Goal: Complete application form: Complete application form

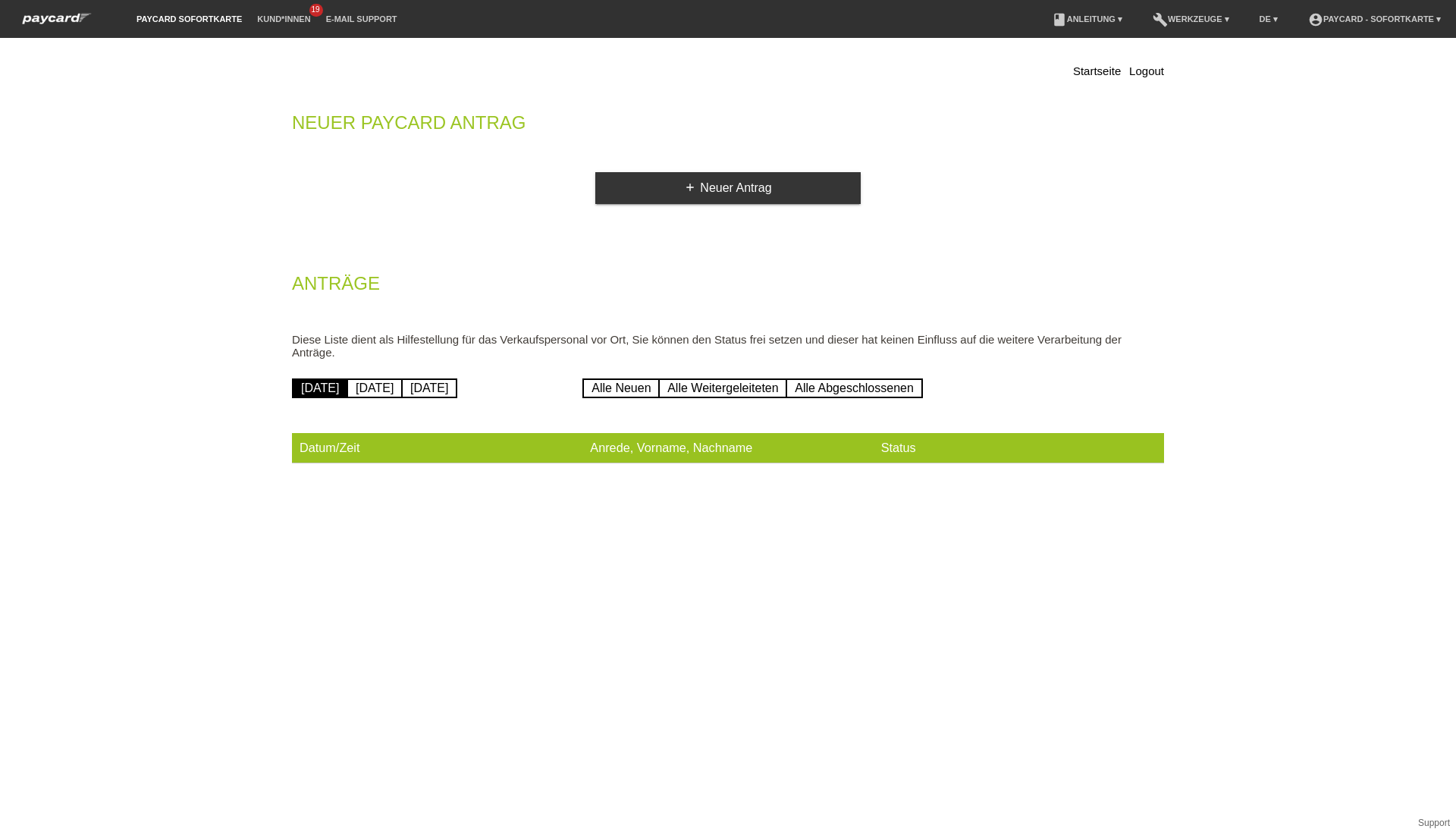
click at [627, 166] on div "Startseite Logout Neuer Paycard Antrag add Neuer Antrag Anträge Diese Liste die…" at bounding box center [728, 265] width 895 height 440
click at [637, 186] on link "add Neuer Antrag" at bounding box center [727, 187] width 265 height 31
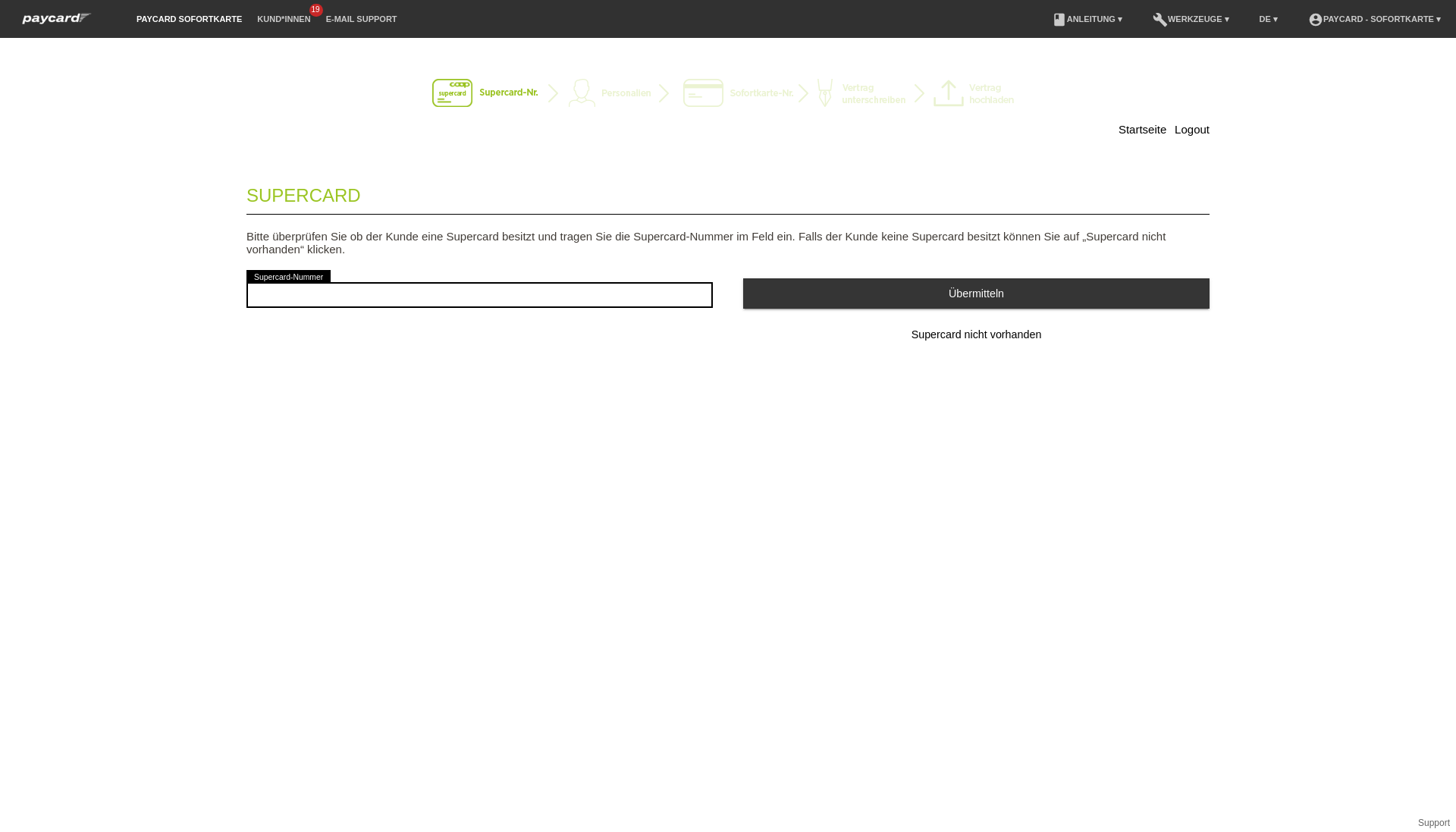
click at [984, 352] on div "Supercard Bitte überprüfen Sie ob der Kunde eine Supercard besitzt und tragen S…" at bounding box center [728, 282] width 963 height 225
click at [977, 342] on button "Supercard nicht vorhanden" at bounding box center [976, 335] width 466 height 31
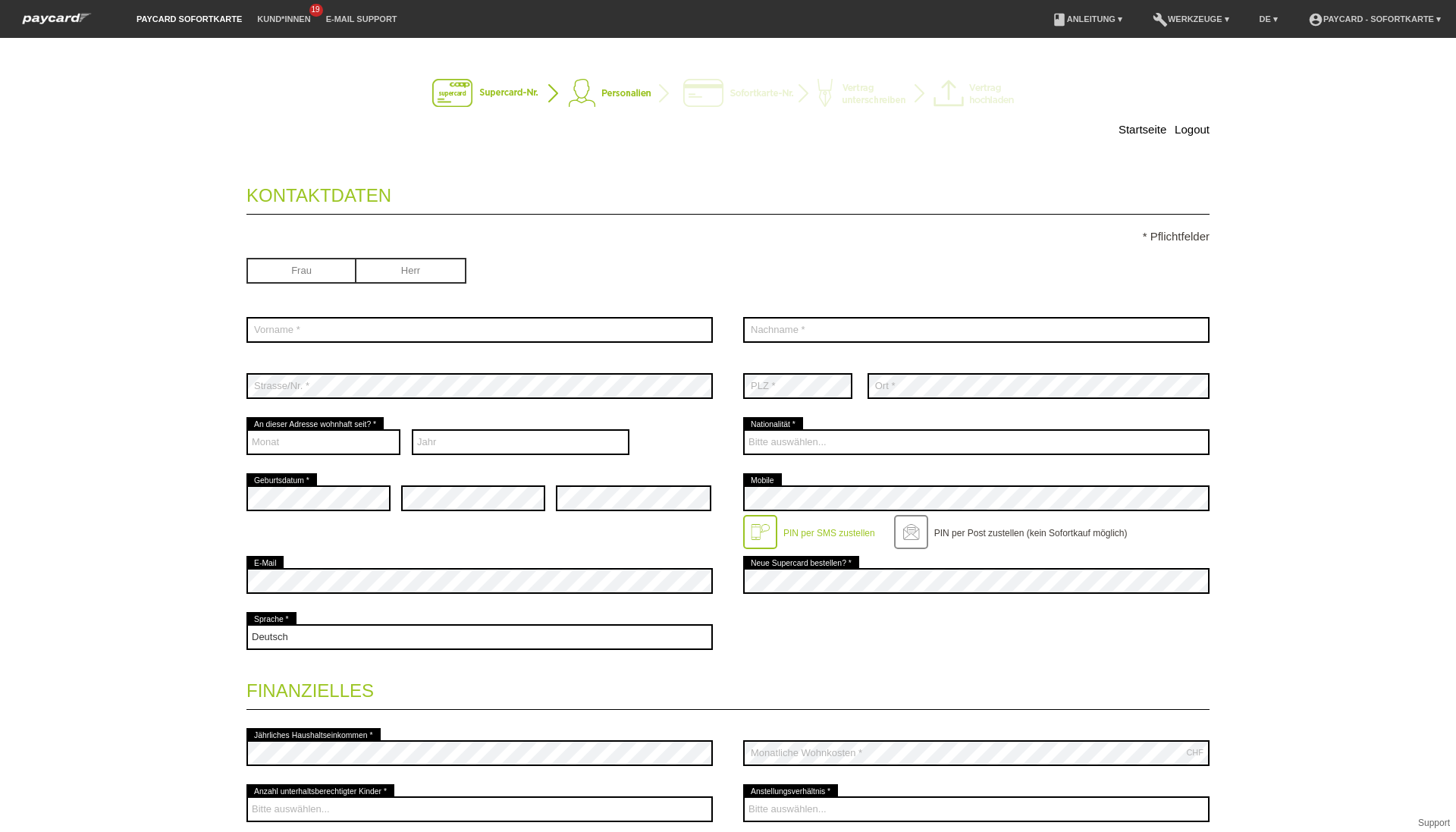
click at [390, 274] on input "radio" at bounding box center [411, 269] width 110 height 23
radio input "true"
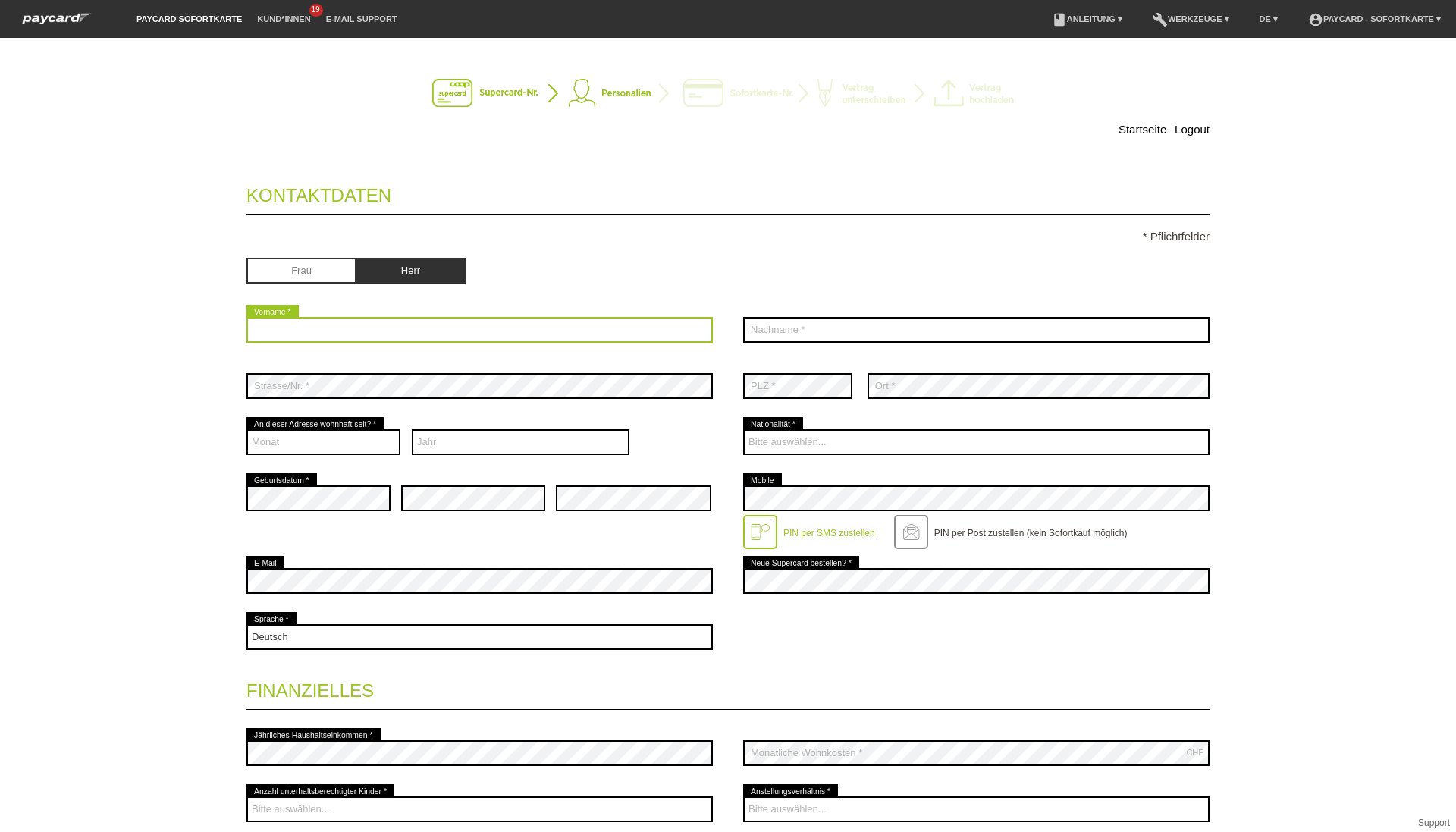
click at [371, 320] on input "text" at bounding box center [480, 330] width 466 height 26
type input "Tony Anderson"
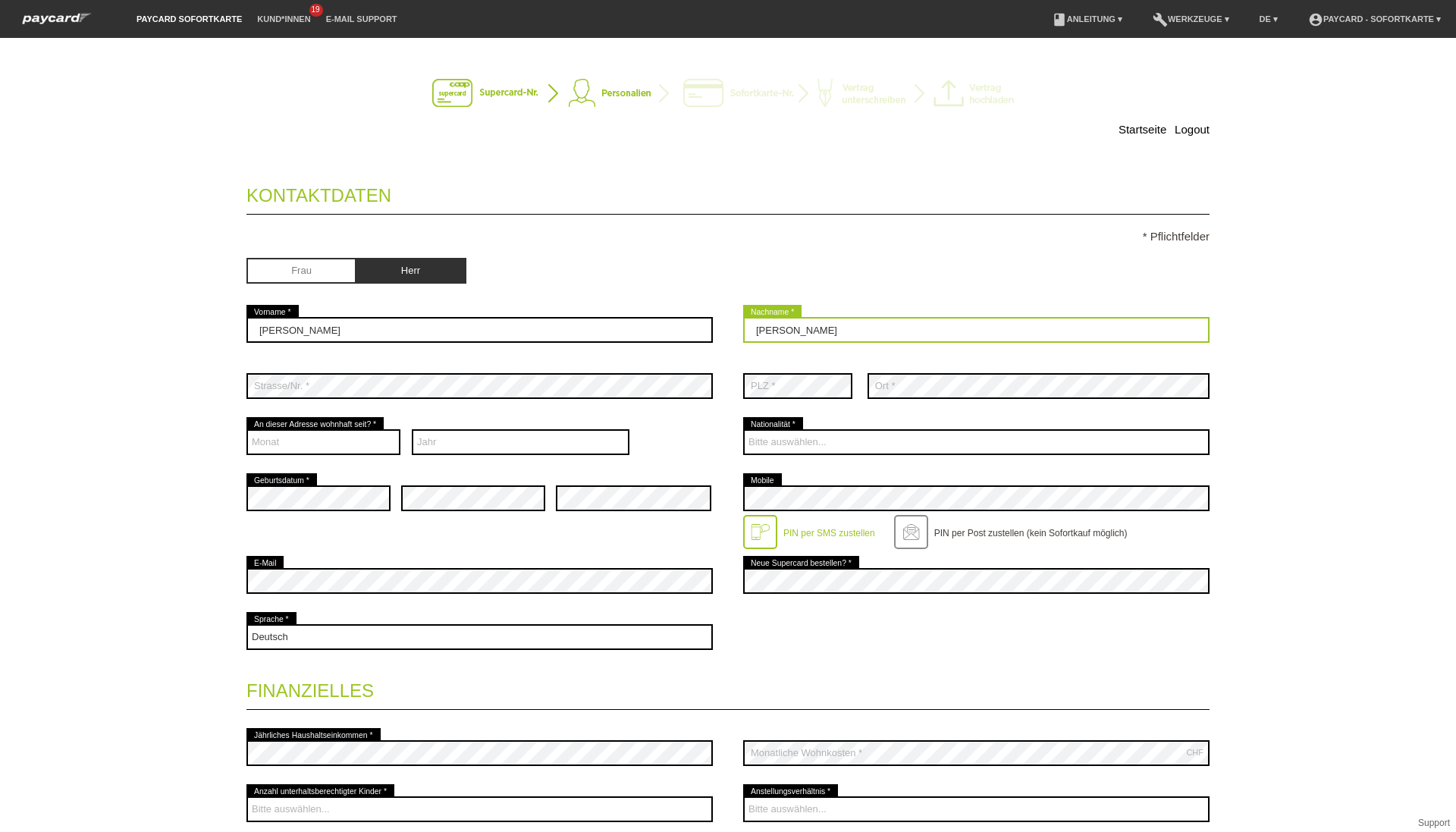
type input "Amador Mora"
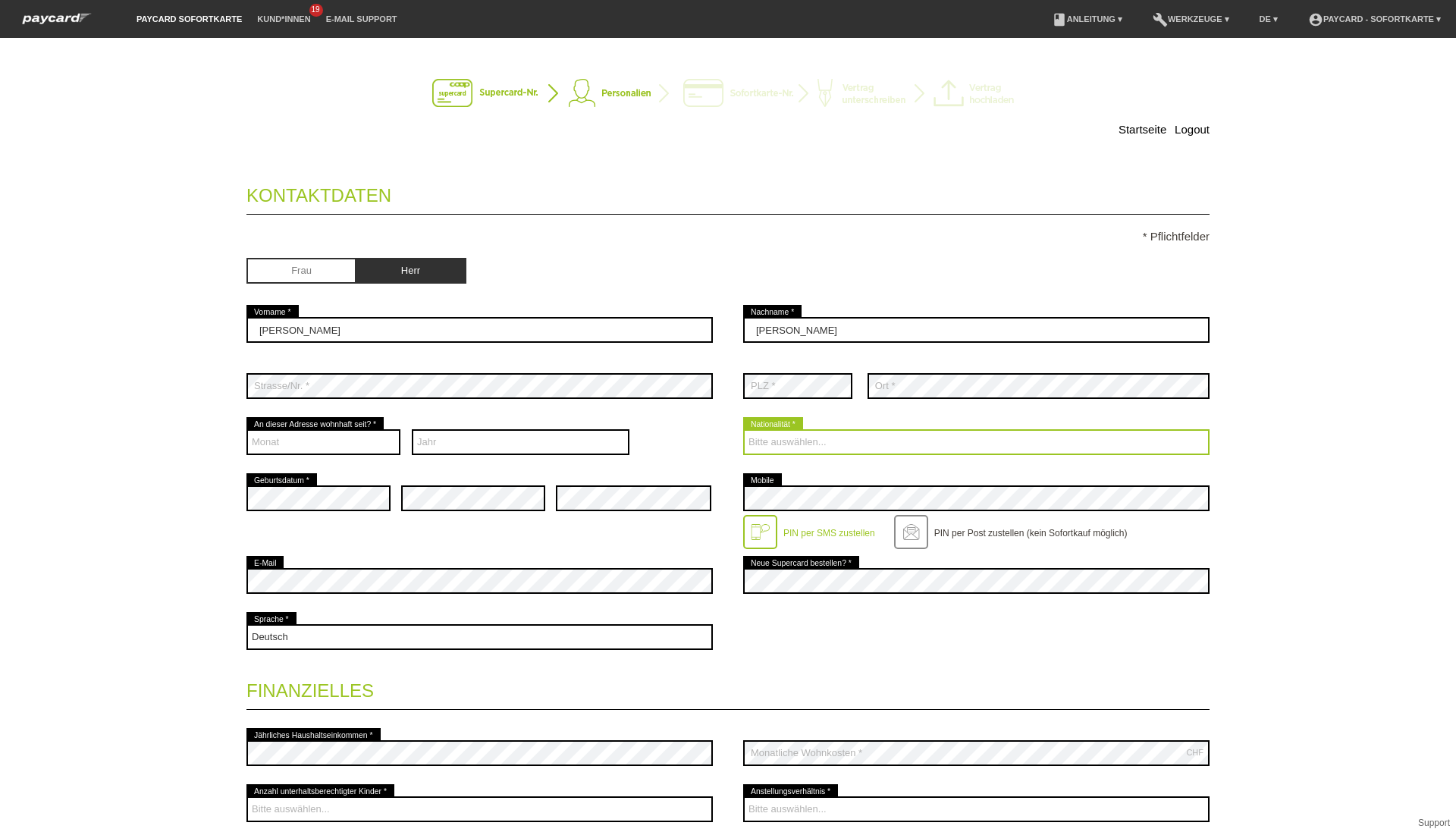
click at [780, 443] on select "Bitte auswählen... Schweiz Deutschland Liechtenstein Österreich ------------ Af…" at bounding box center [976, 442] width 466 height 26
select select "ES"
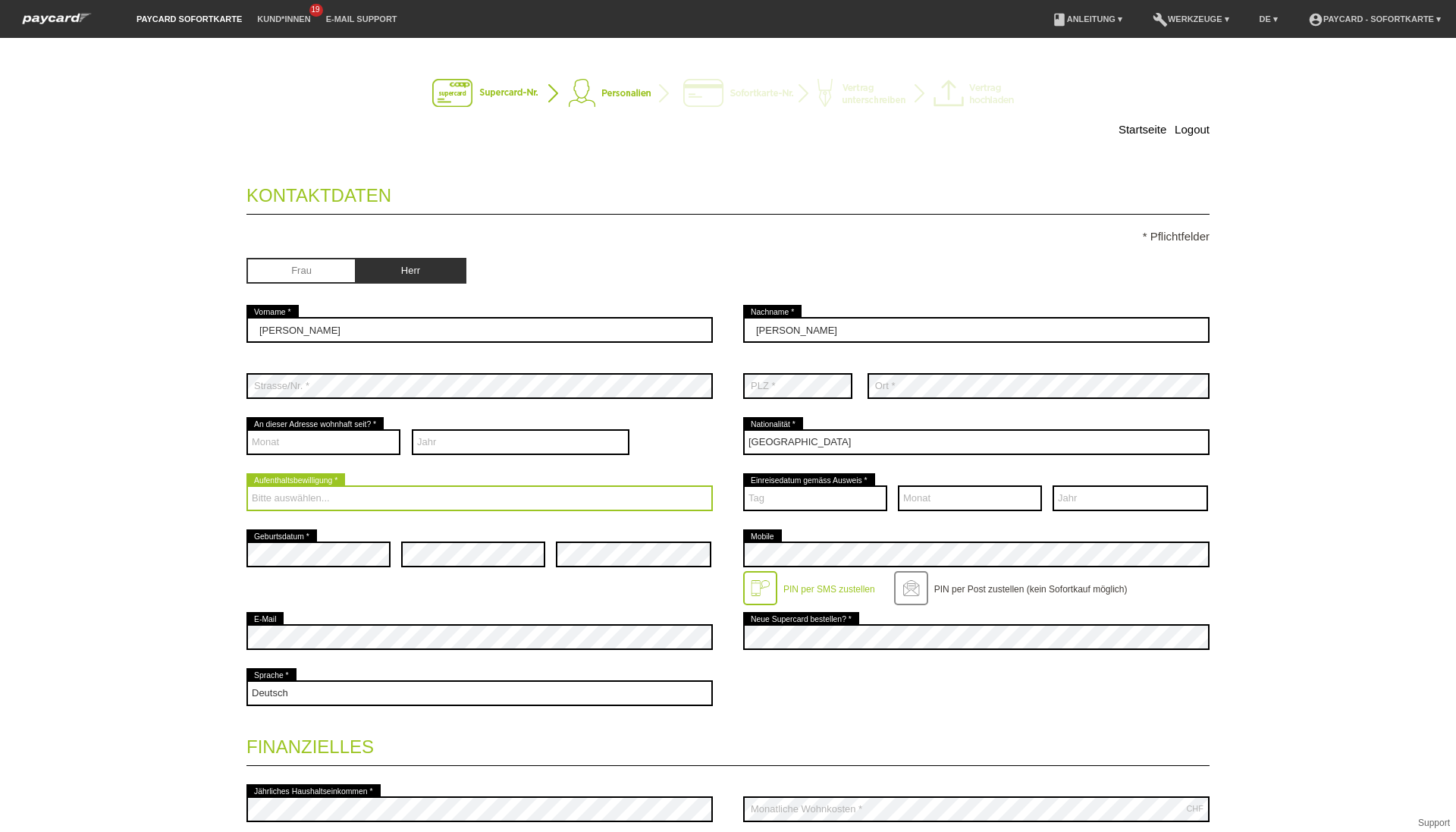
click at [464, 490] on select "Bitte auswählen... C B B - Flüchtlingsstatus Andere" at bounding box center [480, 498] width 466 height 26
select select "B"
click at [247, 485] on select "Bitte auswählen... C B B - Flüchtlingsstatus Andere" at bounding box center [480, 498] width 466 height 26
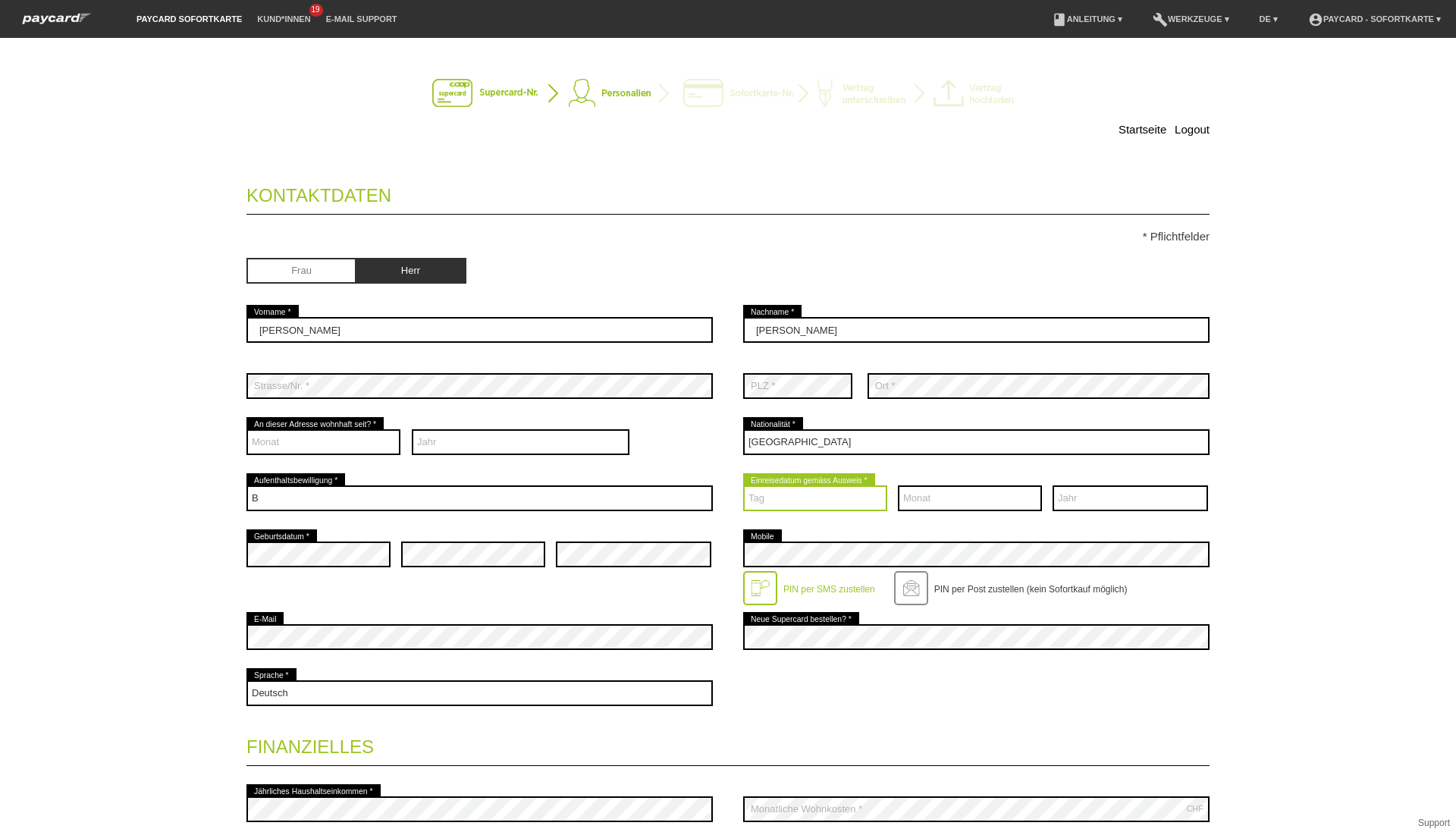
click at [745, 498] on select "Tag 01 02 03 04 05 06 07 08 09 10 11 12 13 14 15 16 17" at bounding box center [815, 498] width 144 height 26
select select "25"
click at [743, 485] on select "Tag 01 02 03 04 05 06 07 08 09 10 11 12 13 14 15 16 17" at bounding box center [815, 498] width 144 height 26
select select "05"
select select "2021"
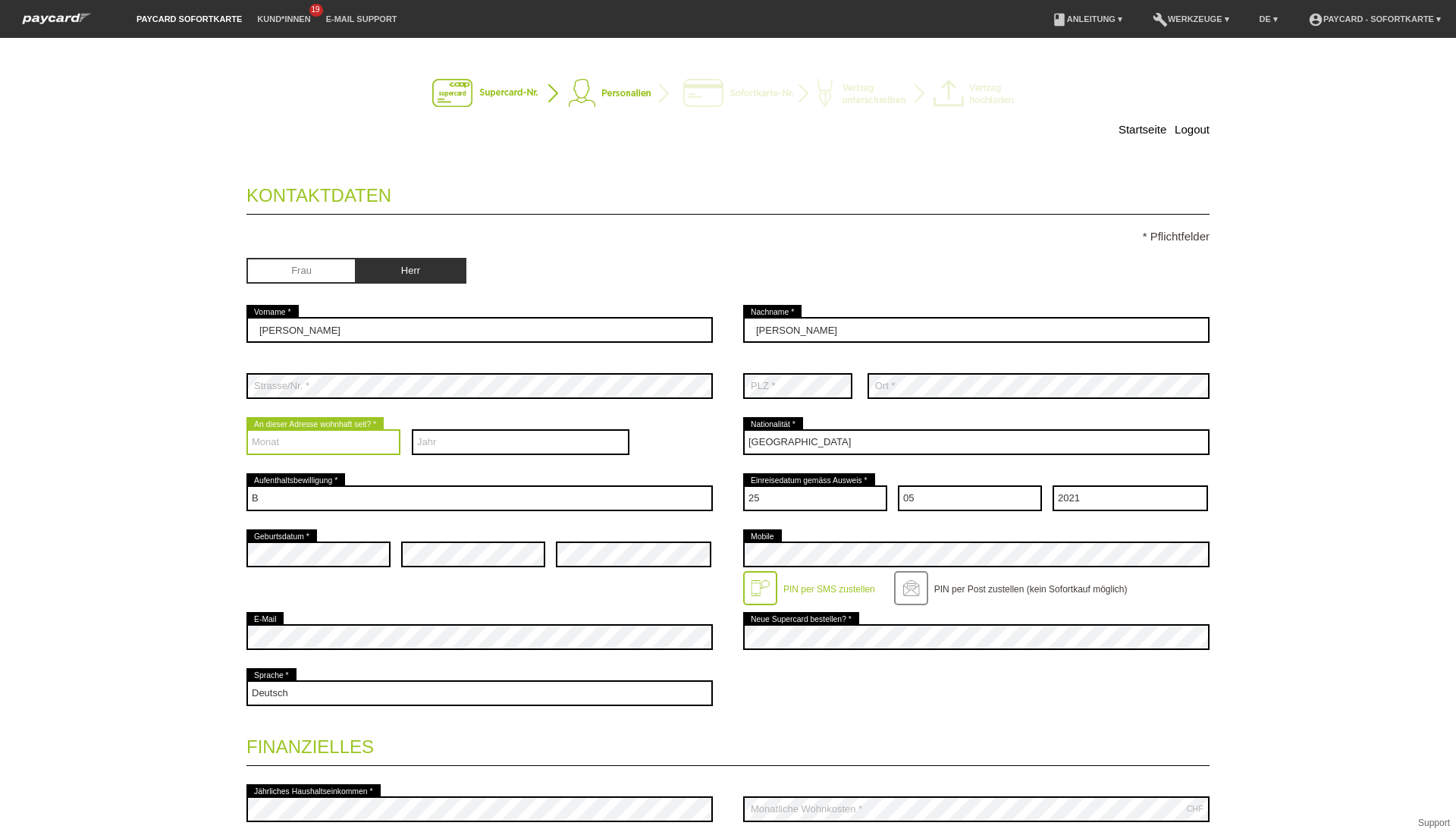
click at [313, 444] on select "Monat 01 02 03 04 05 06 07 08 09 10 11 12" at bounding box center [323, 442] width 154 height 26
click at [629, 533] on div "error" at bounding box center [633, 555] width 156 height 56
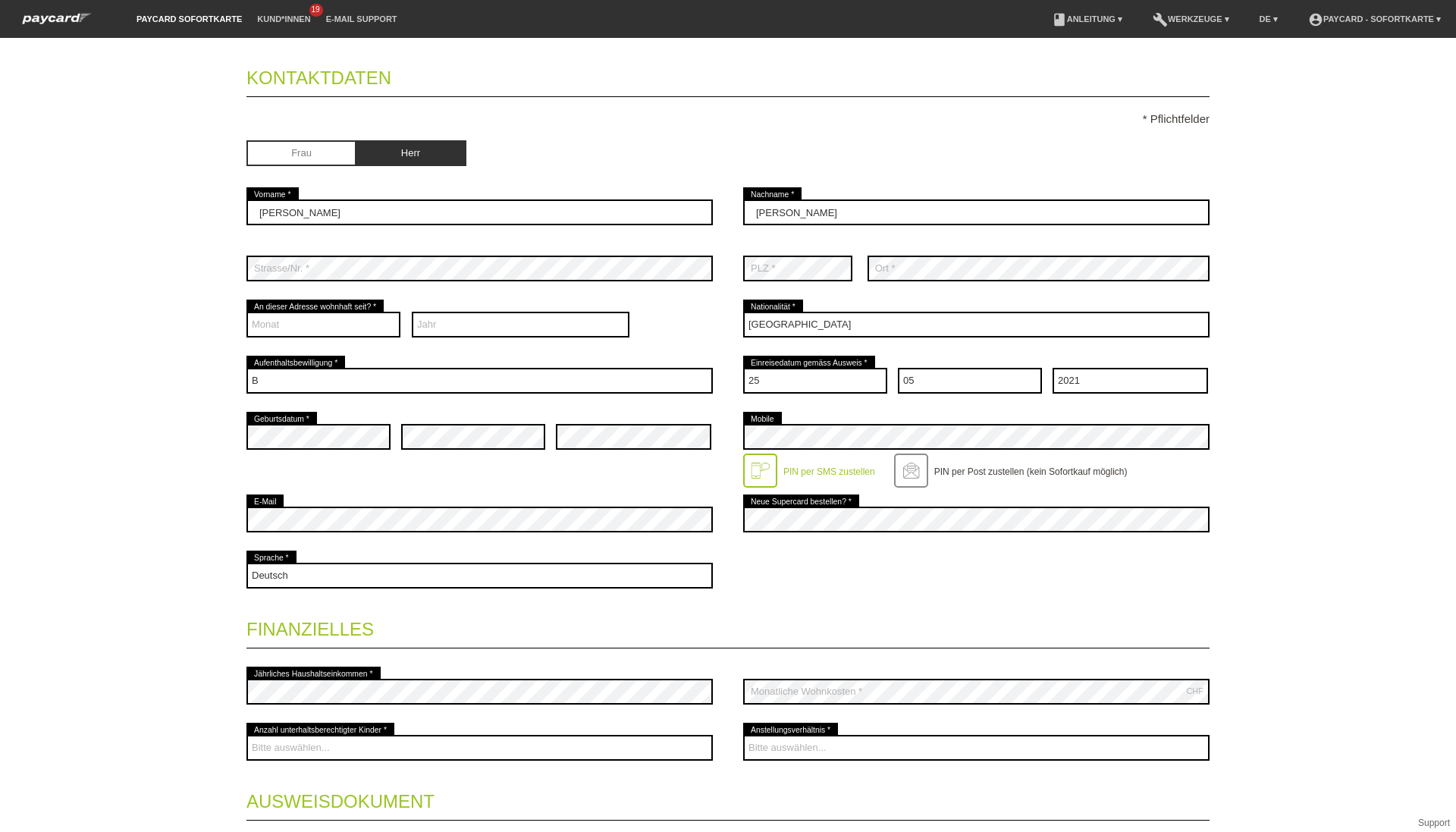
click at [287, 422] on div "error Geburtsdatum *" at bounding box center [318, 437] width 144 height 56
click at [465, 398] on div "Bitte auswählen... C B B - Flüchtlingsstatus Andere error Aufenthaltsbewilligun…" at bounding box center [480, 380] width 466 height 56
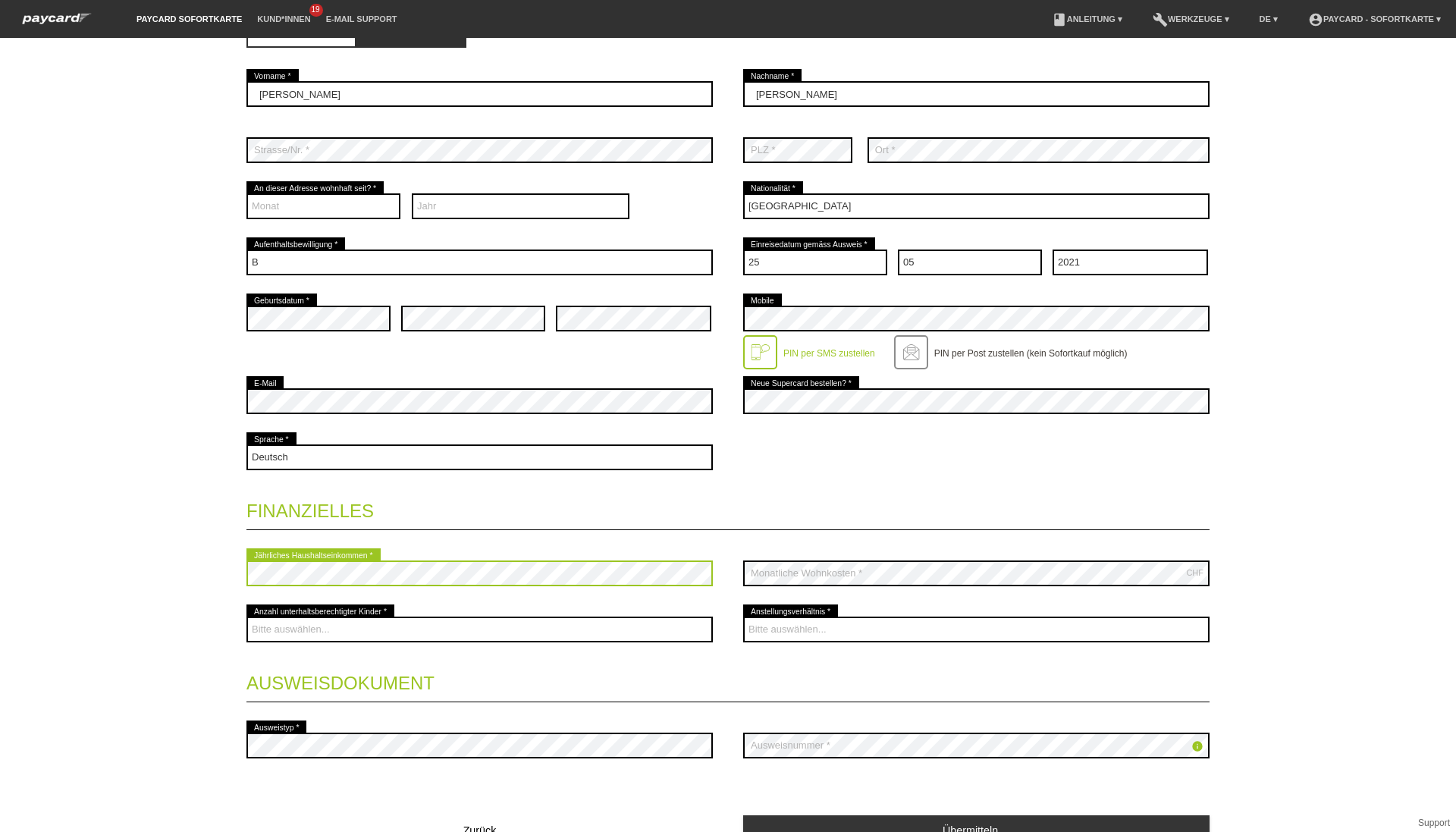
scroll to position [236, 0]
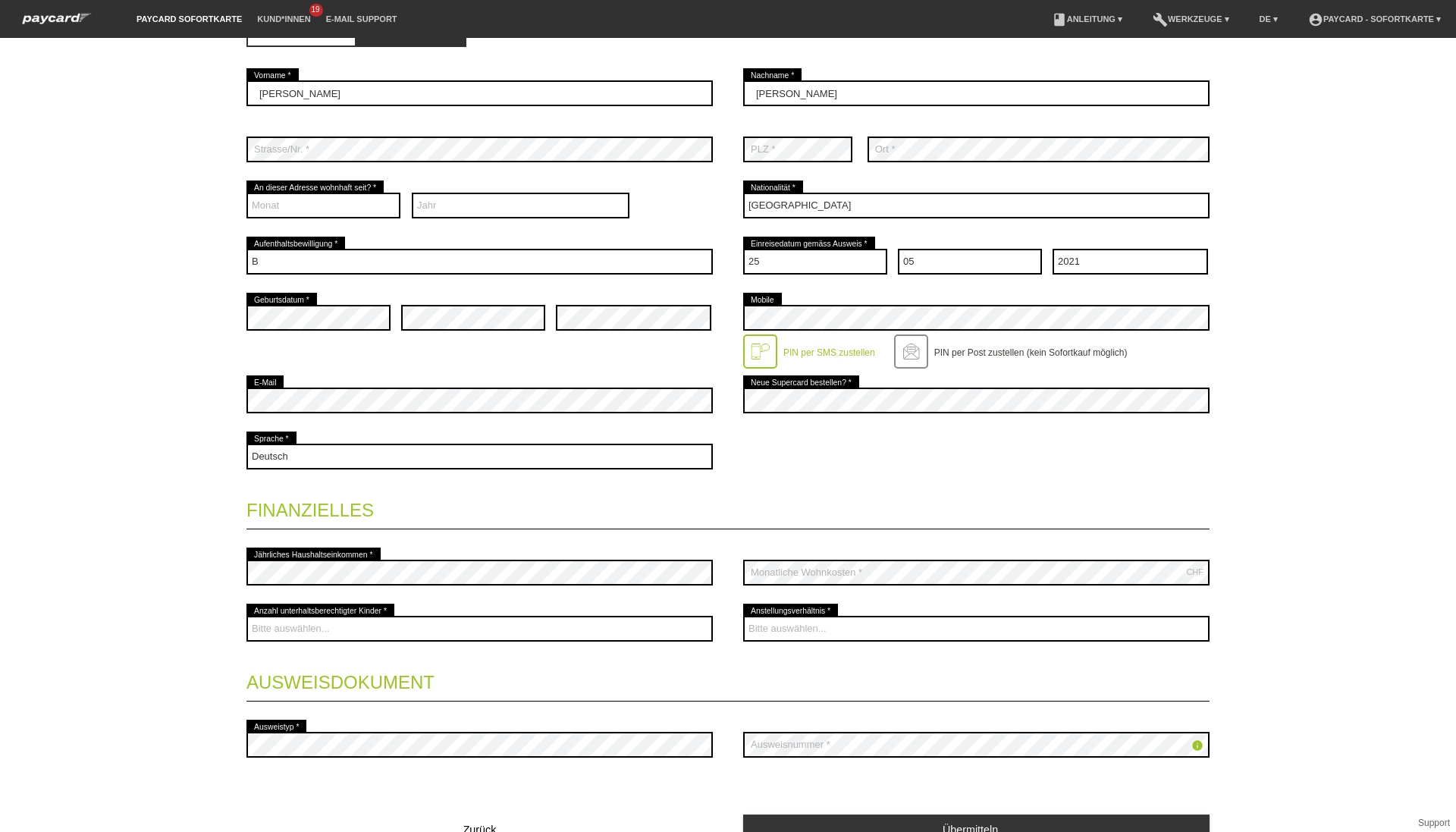
click at [743, 591] on div "CHF error Monatliche Wohnkosten *" at bounding box center [976, 572] width 466 height 56
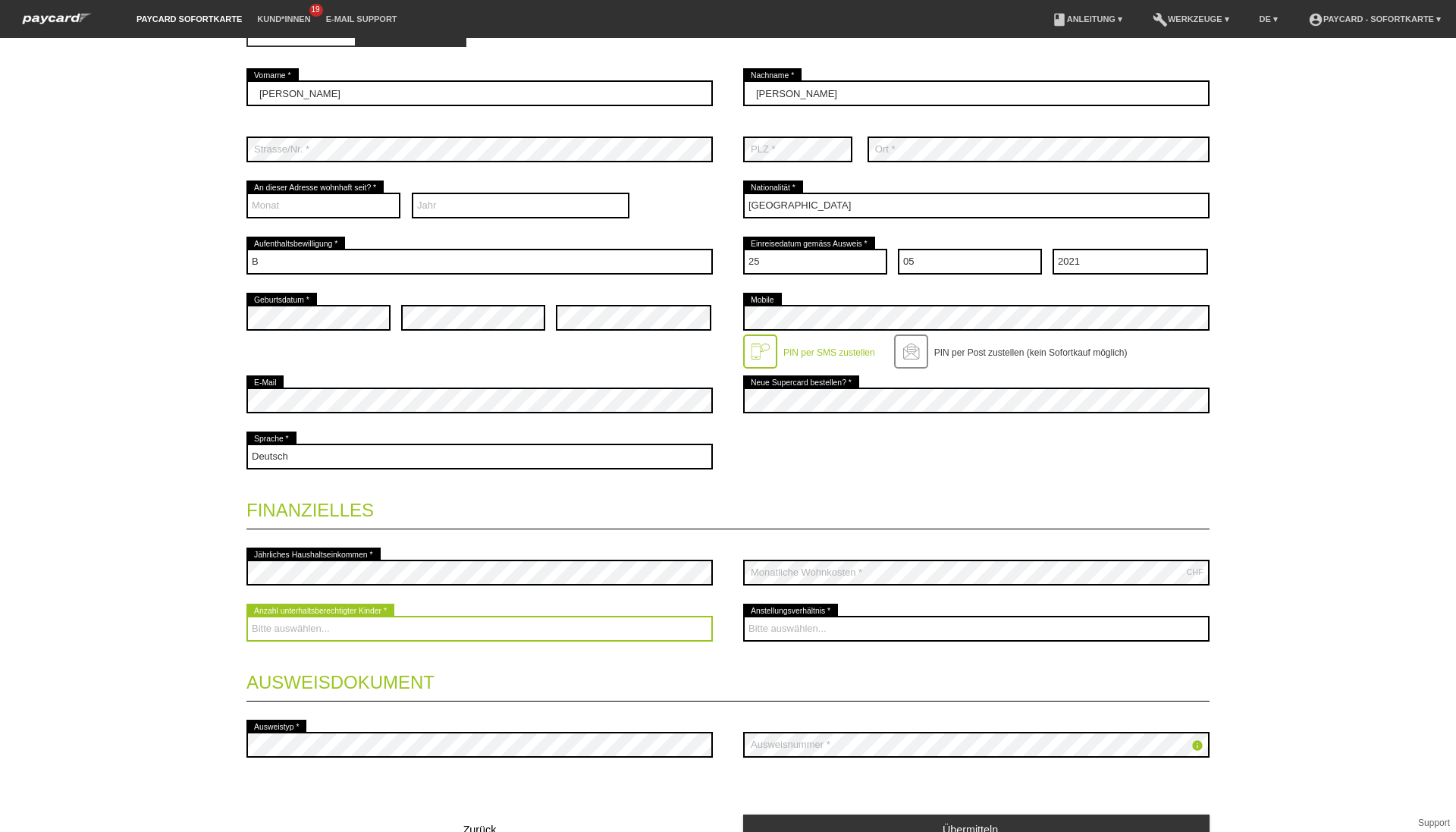
click at [528, 624] on select "Bitte auswählen... 0 1 2 3 4 5 6 7 8 9" at bounding box center [480, 629] width 466 height 26
select select "0"
click at [247, 616] on select "Bitte auswählen... 0 1 2 3 4 5 6 7 8 9" at bounding box center [480, 629] width 466 height 26
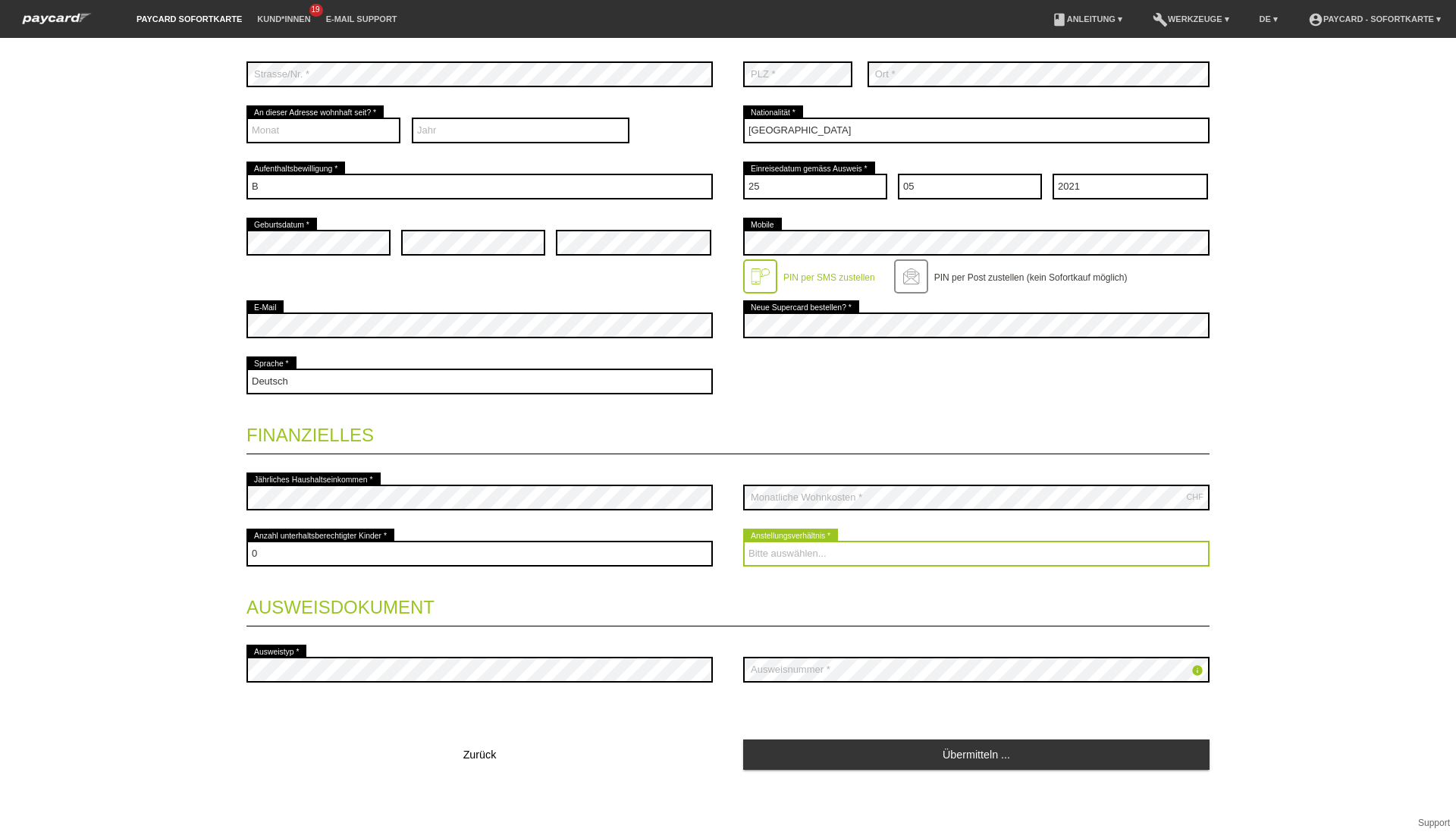
click at [792, 548] on select "Bitte auswählen... Unbefristet Befristet Lehrling/Student Pensioniert Nicht arb…" at bounding box center [976, 554] width 466 height 26
select select "UNLIMITED"
click at [743, 541] on select "Bitte auswählen... Unbefristet Befristet Lehrling/Student Pensioniert Nicht arb…" at bounding box center [976, 554] width 466 height 26
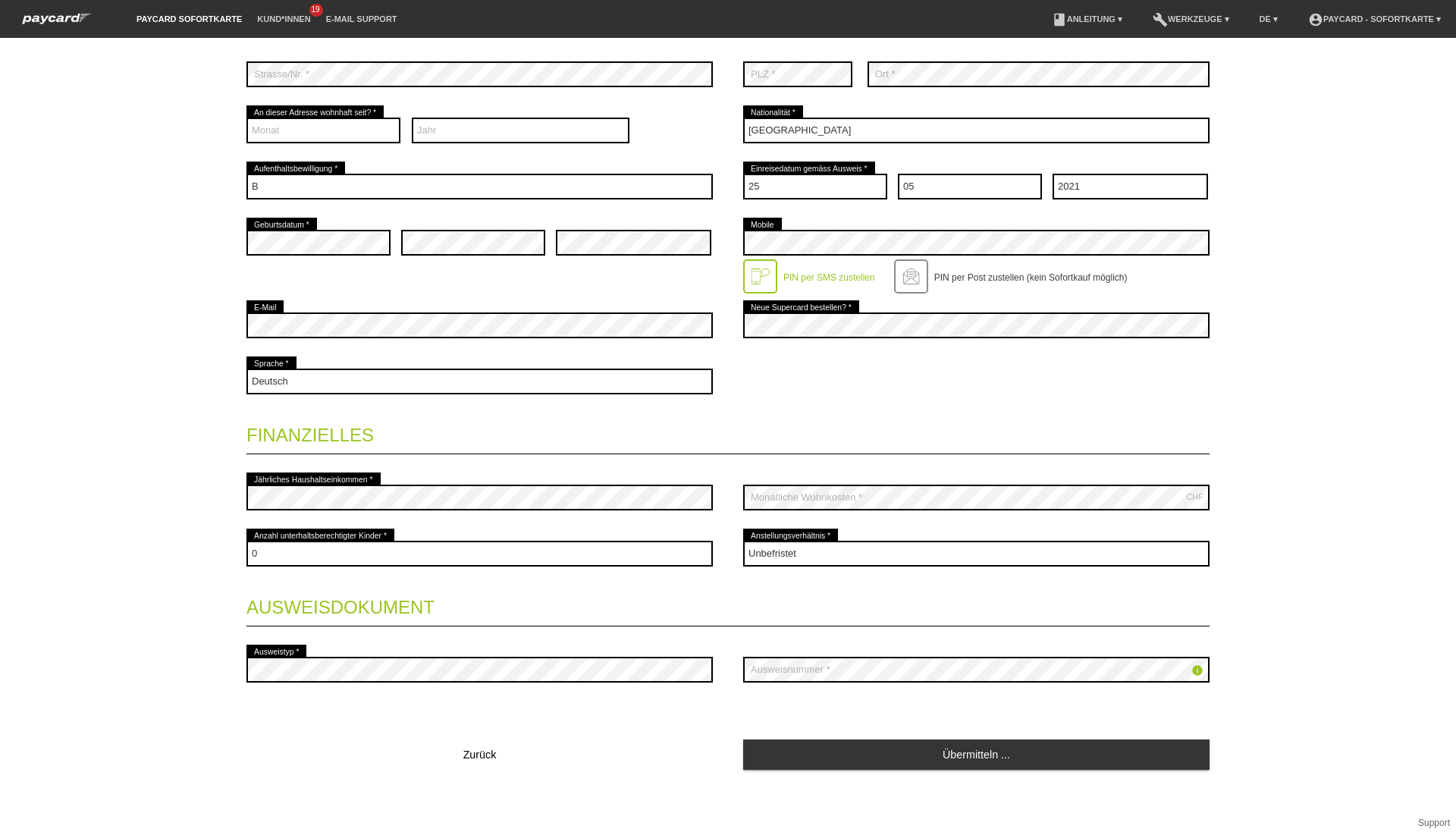
click at [372, 646] on div "error Ausweistyp *" at bounding box center [480, 670] width 466 height 56
click at [326, 128] on select "Monat 01 02 03 04 05 06 07 08 09 10 11 12" at bounding box center [323, 131] width 154 height 26
select select "01"
click at [247, 118] on select "Monat 01 02 03 04 05 06 07 08 09 10 11 12" at bounding box center [323, 131] width 154 height 26
click at [464, 126] on select "Jahr 2025 2024 2023 2022 2021 2020 2019 2018 2017 2016" at bounding box center [521, 131] width 218 height 26
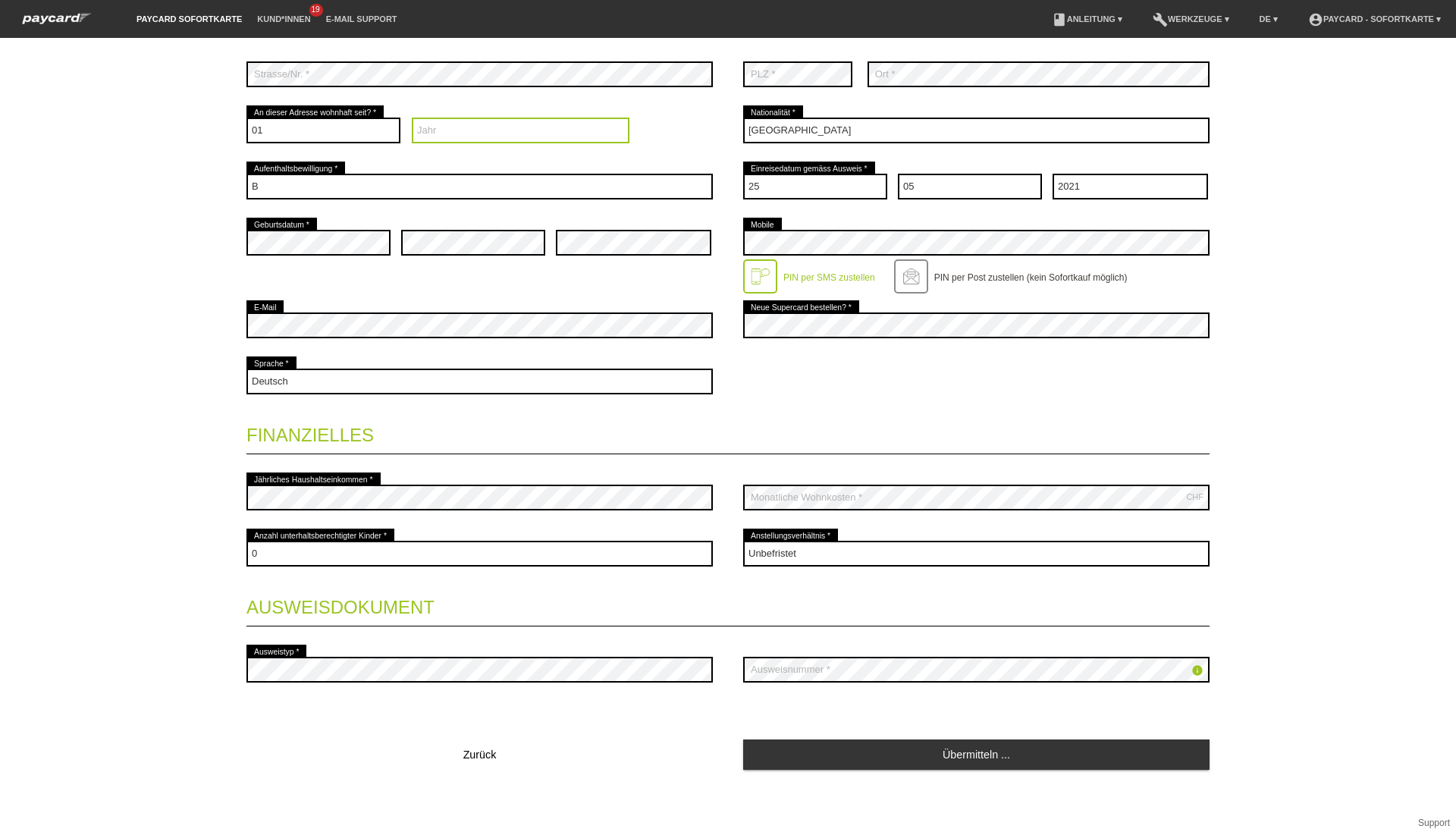
select select "2021"
click at [412, 118] on select "Jahr 2025 2024 2023 2022 2021 2020 2019 2018 2017 2016" at bounding box center [521, 131] width 218 height 26
click at [291, 114] on div "Monat 01 02 03 04 05 06 07 08 09 10 11 12 error" at bounding box center [323, 131] width 154 height 56
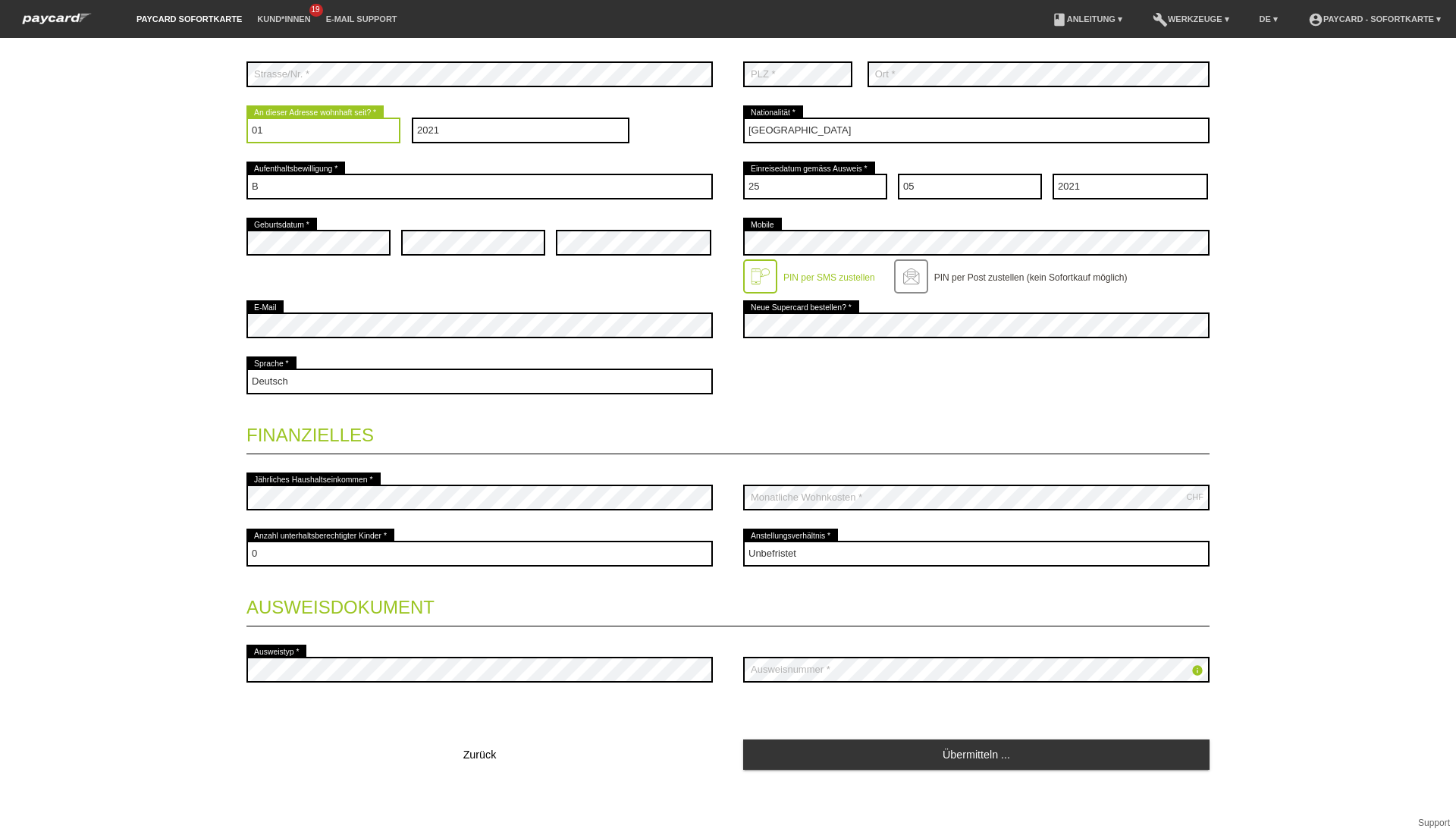
click at [293, 129] on select "Monat 01 02 03 04 05 06 07 08 09 10 11 12" at bounding box center [323, 131] width 154 height 26
select select "05"
click at [247, 118] on select "Monat 01 02 03 04 05 06 07 08 09 10 11 12" at bounding box center [323, 131] width 154 height 26
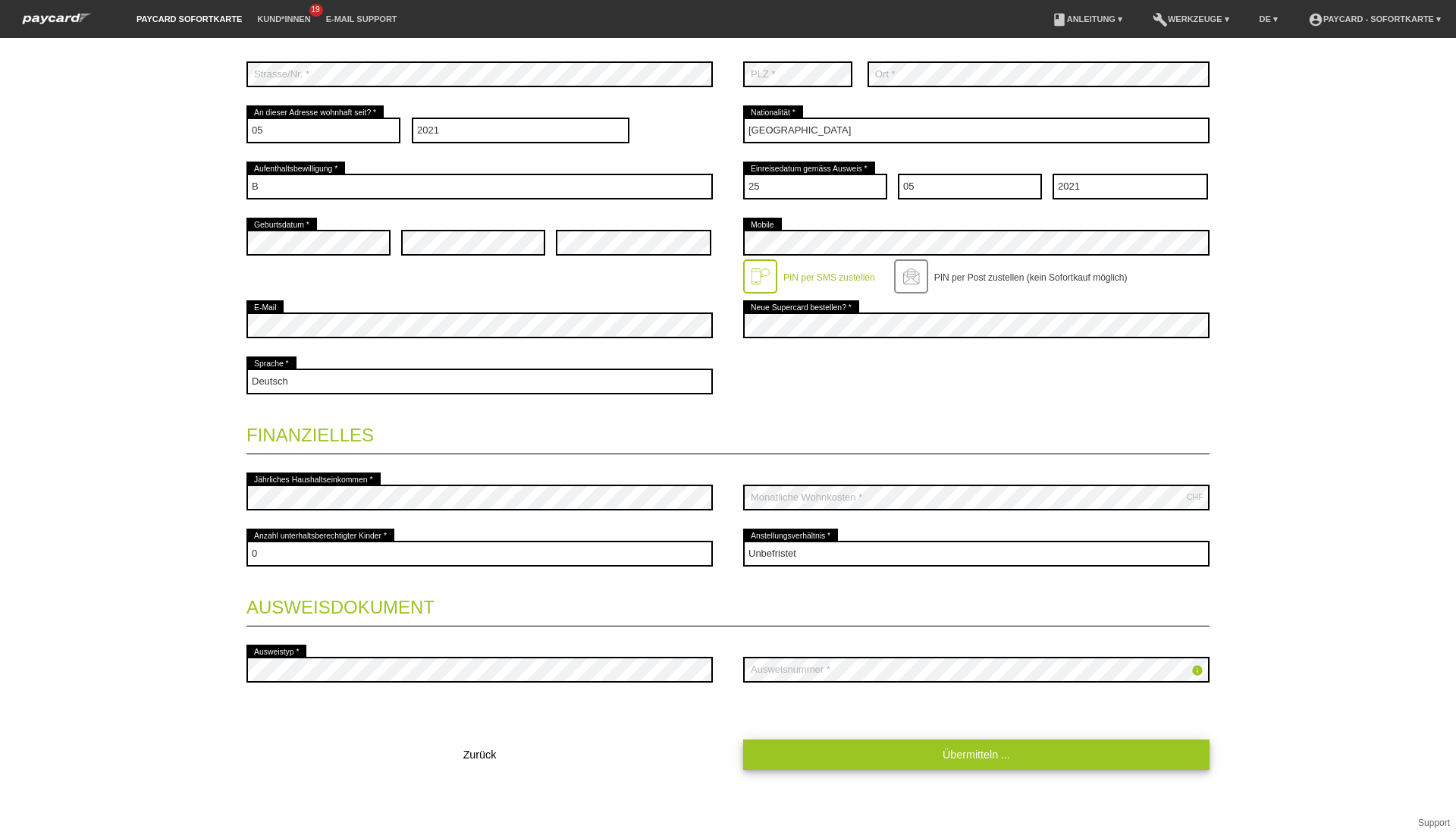
click at [1046, 768] on link "Übermitteln ..." at bounding box center [976, 754] width 466 height 30
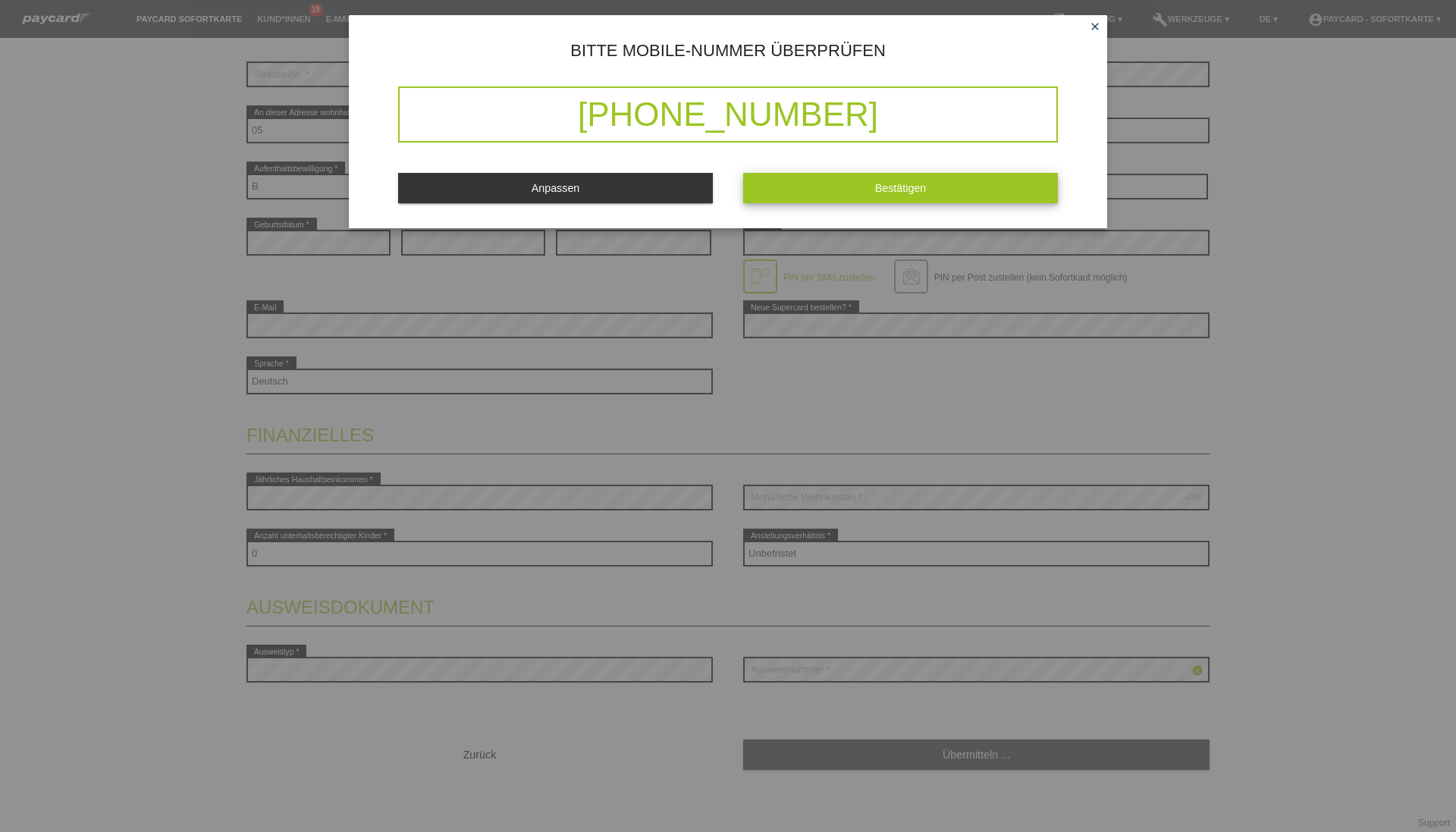
click at [803, 183] on button "Bestätigen" at bounding box center [901, 187] width 314 height 30
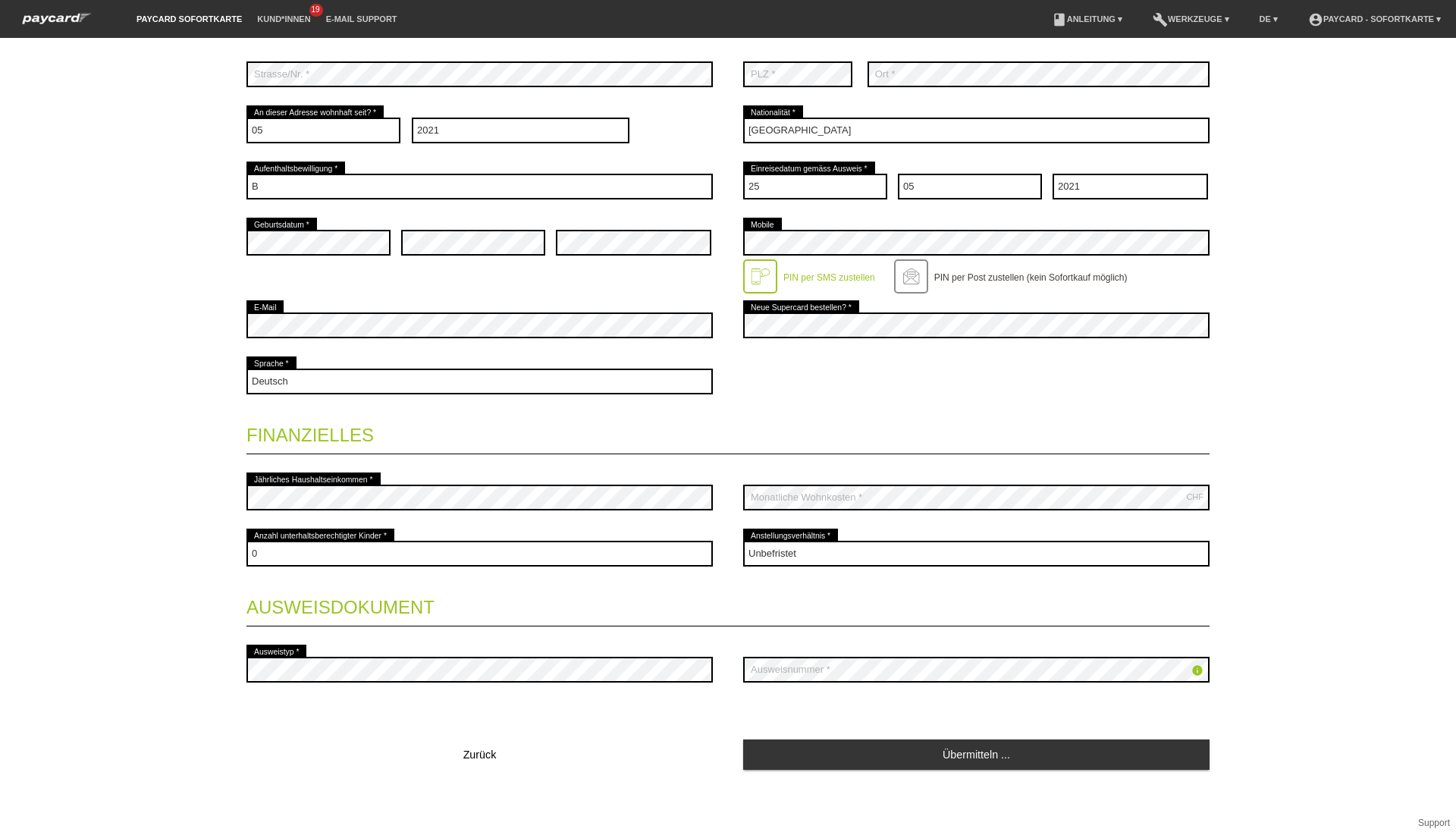
scroll to position [91, 0]
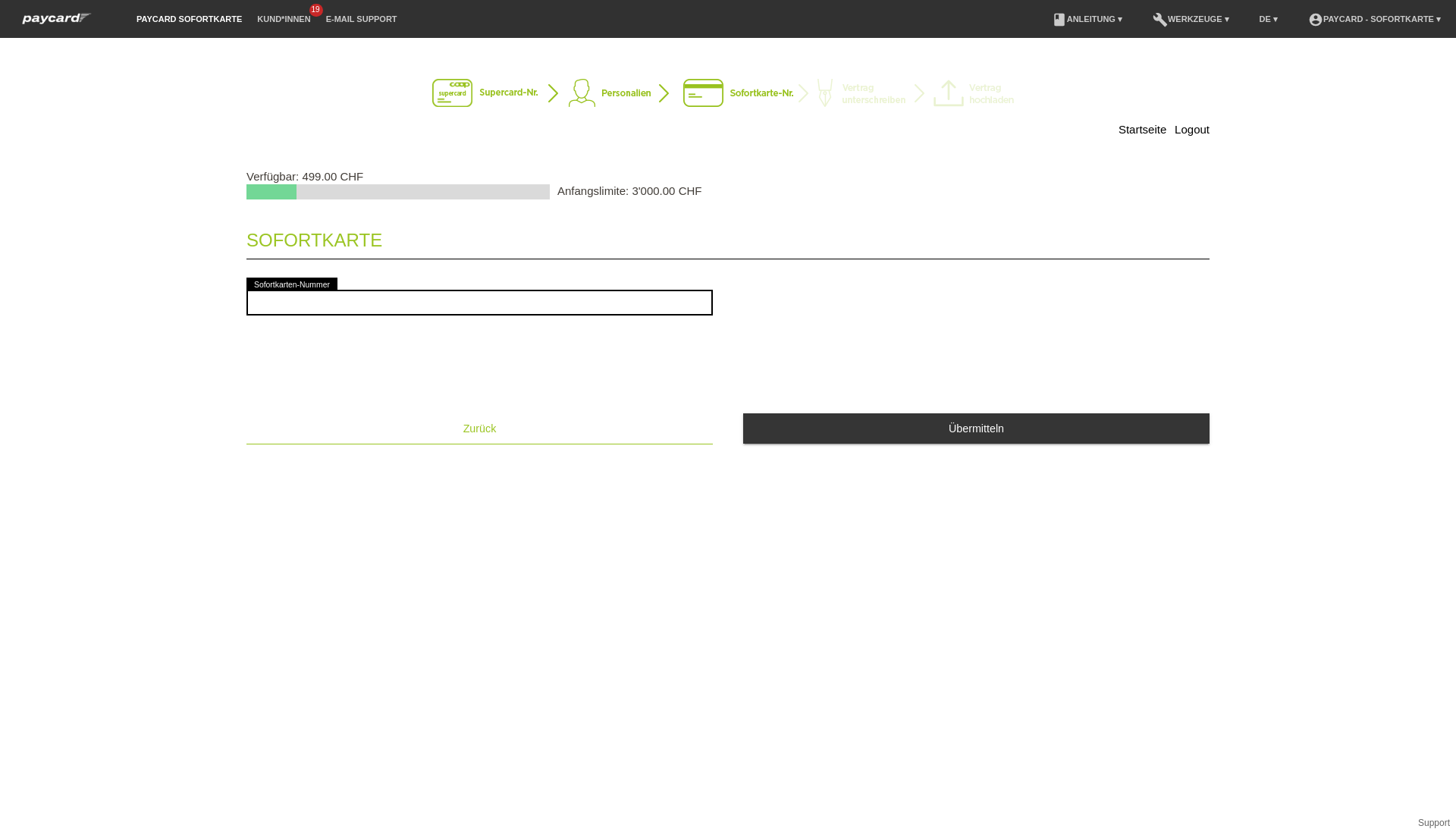
click at [498, 439] on button "Zurück" at bounding box center [480, 429] width 466 height 31
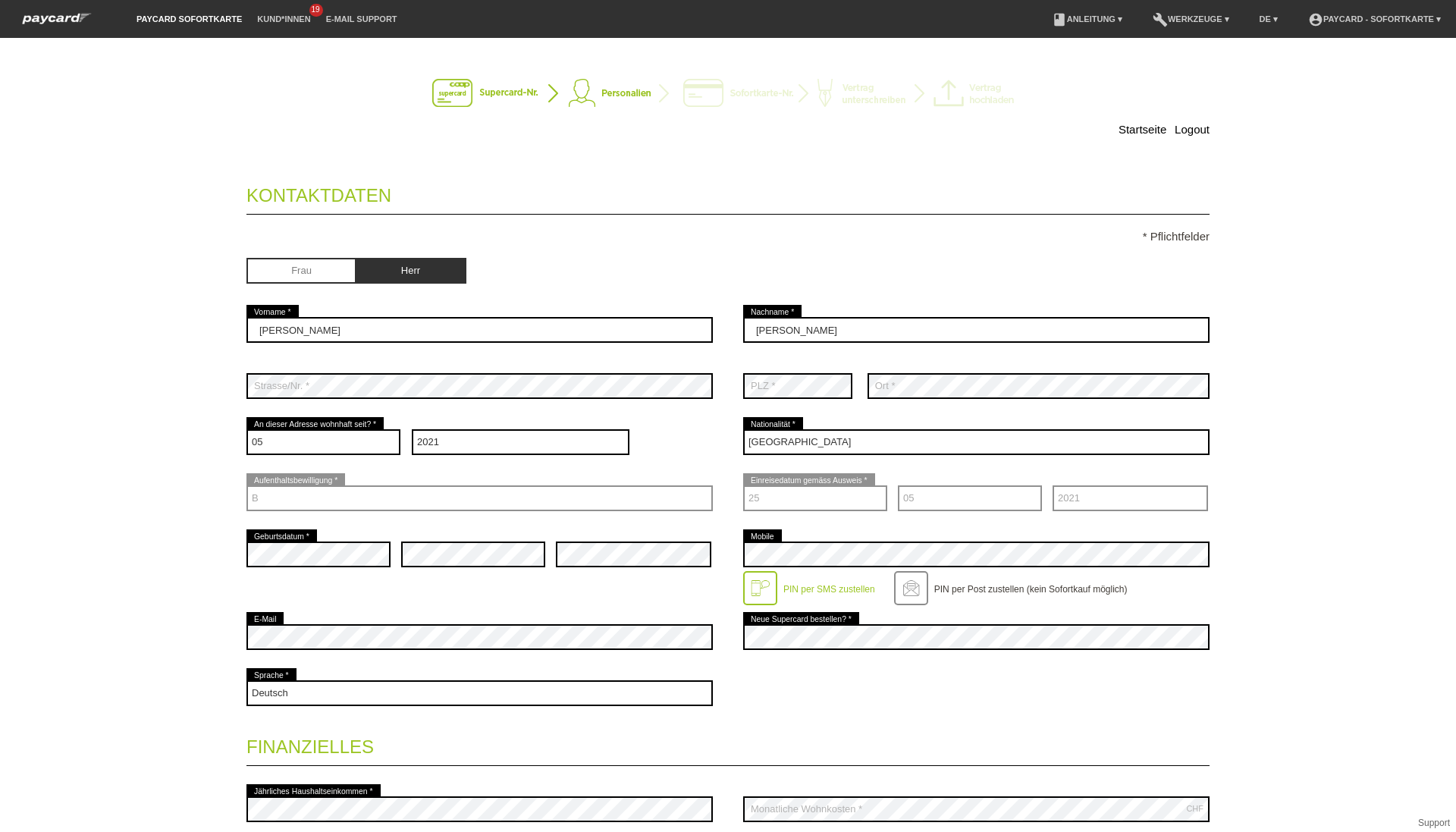
select select "05"
select select "2021"
select select "ES"
select select "B"
select select "25"
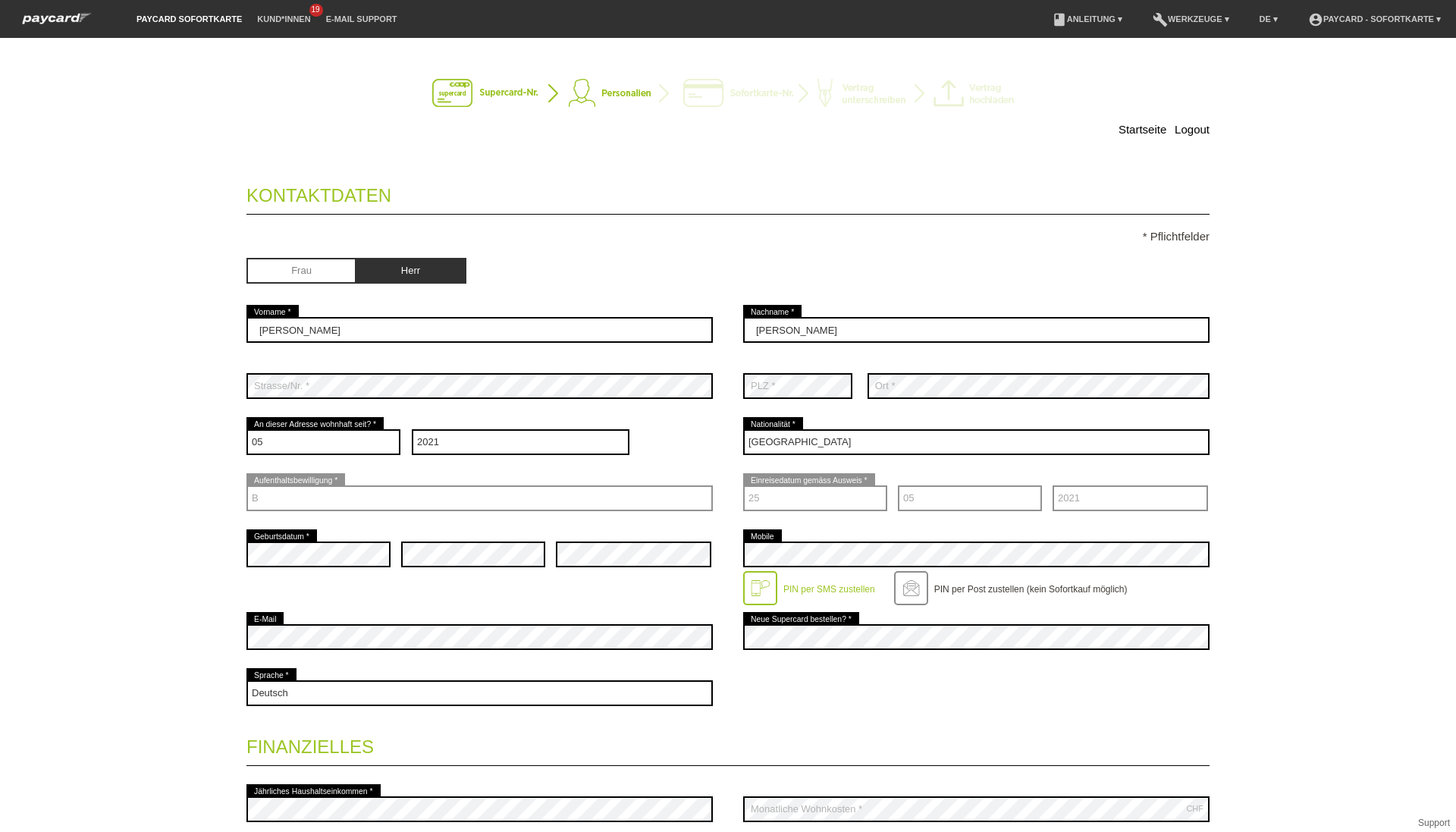
select select "05"
select select "2021"
select select "0"
select select "UNLIMITED"
